Goal: Check status

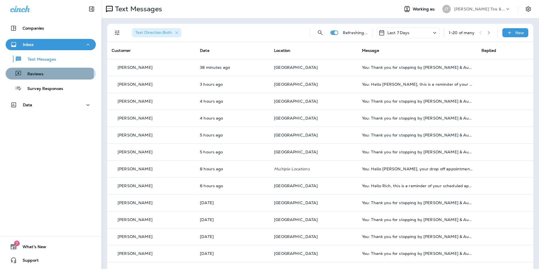
click at [40, 74] on p "Reviews" at bounding box center [33, 74] width 22 height 5
